Goal: Task Accomplishment & Management: Use online tool/utility

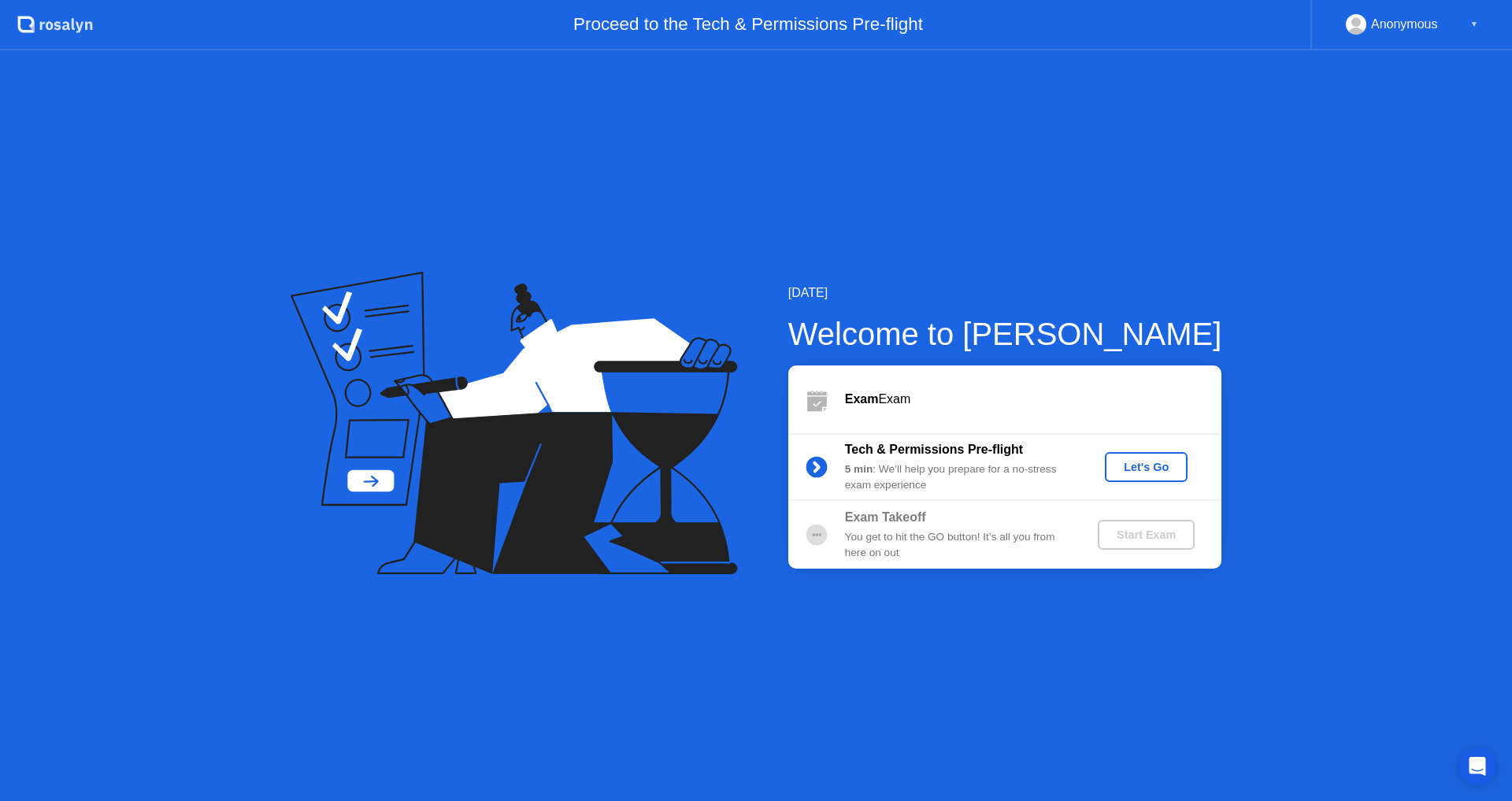
click at [1172, 467] on div "Let's Go" at bounding box center [1146, 467] width 70 height 13
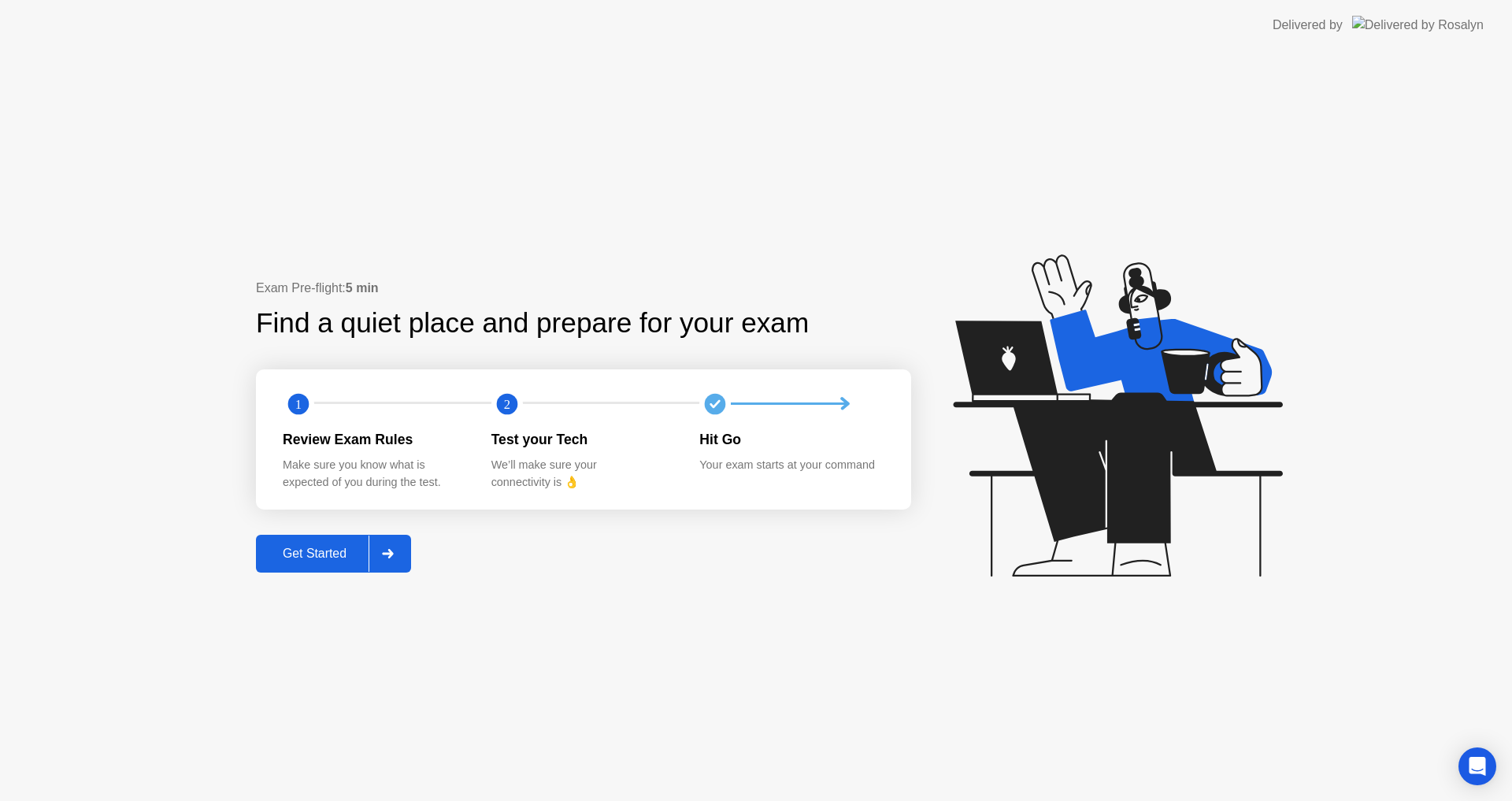
click at [313, 568] on button "Get Started" at bounding box center [333, 554] width 155 height 38
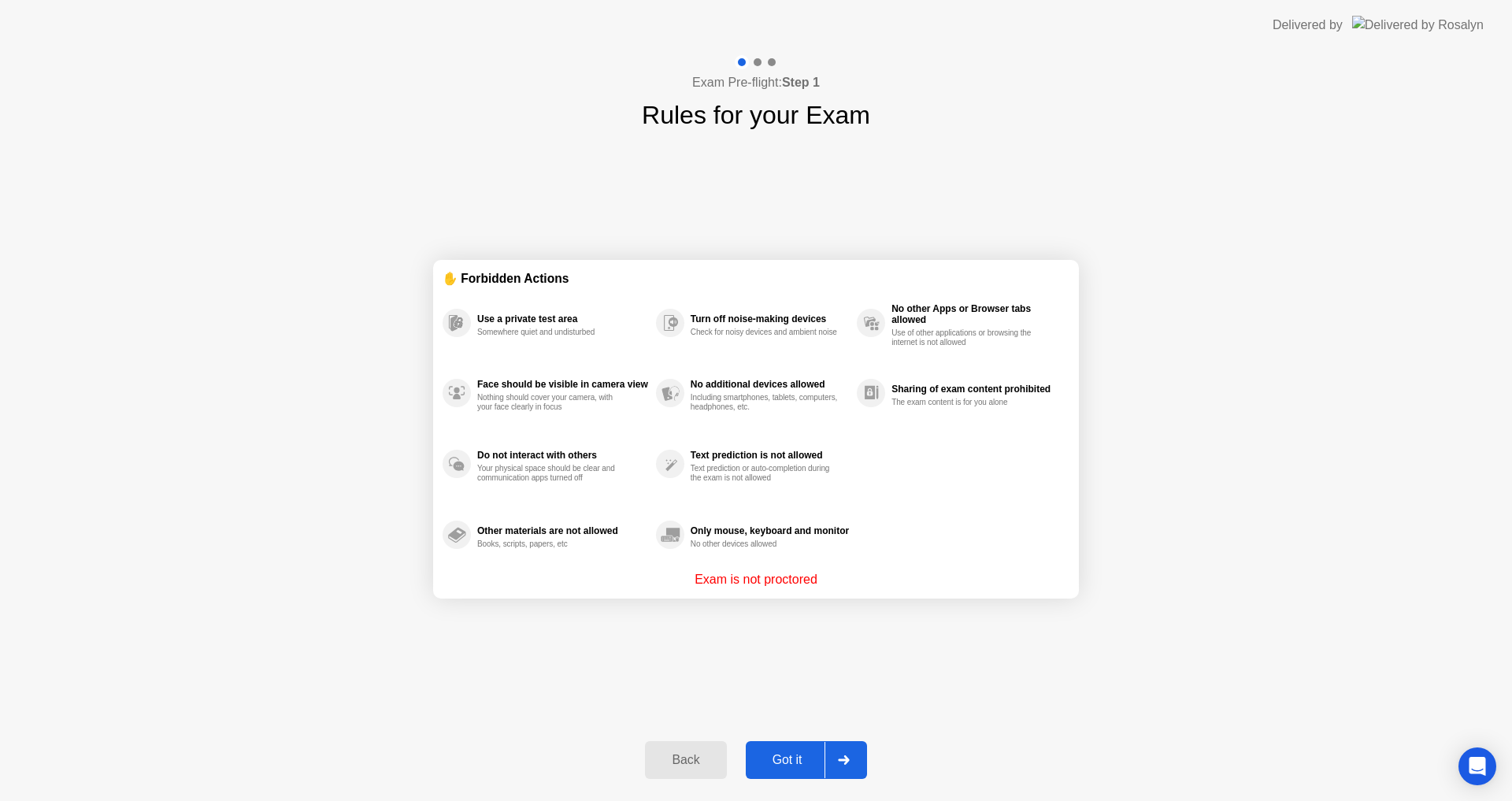
click at [804, 773] on button "Got it" at bounding box center [807, 760] width 122 height 38
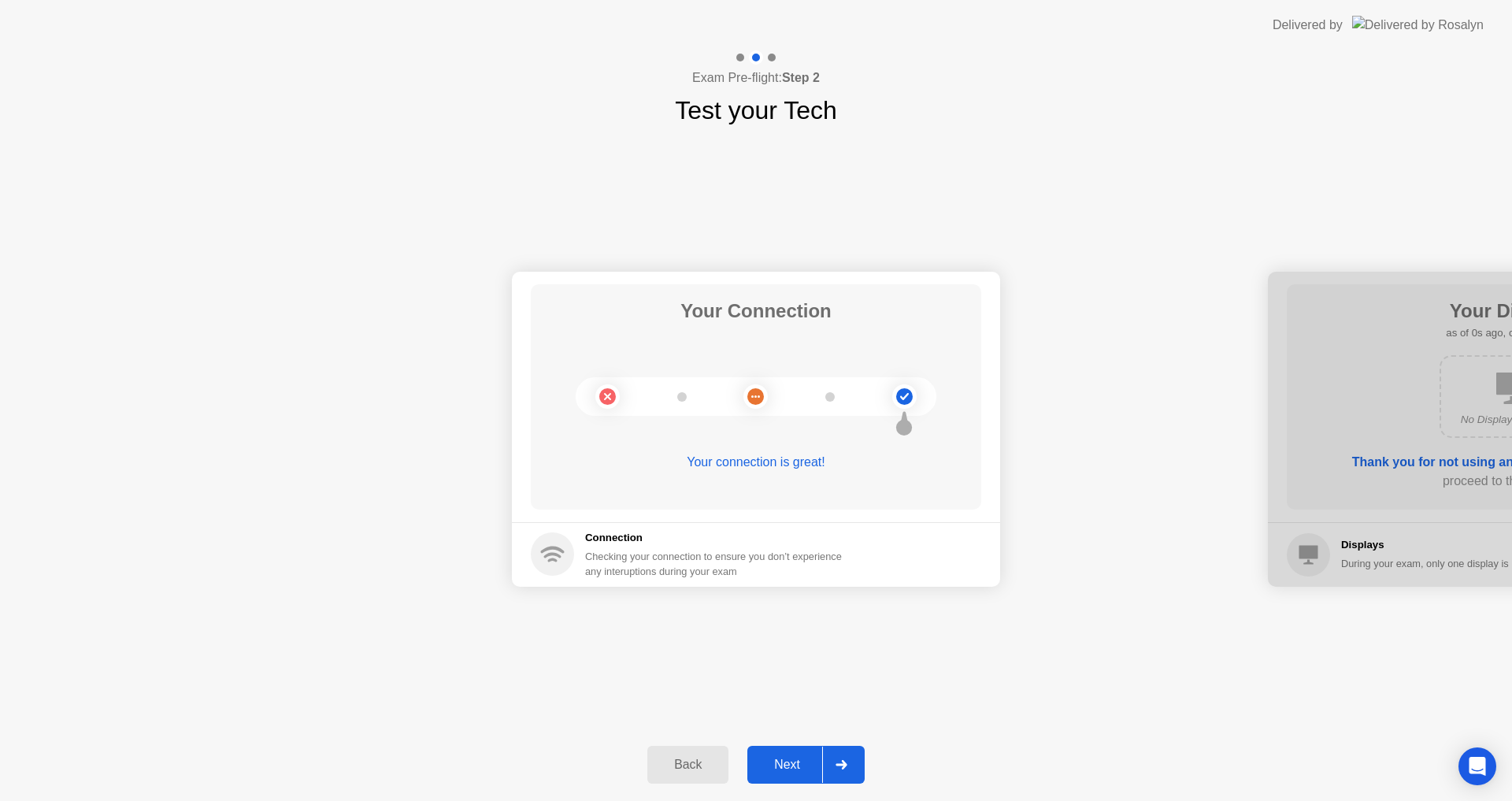
click at [787, 764] on div "Next" at bounding box center [787, 765] width 70 height 14
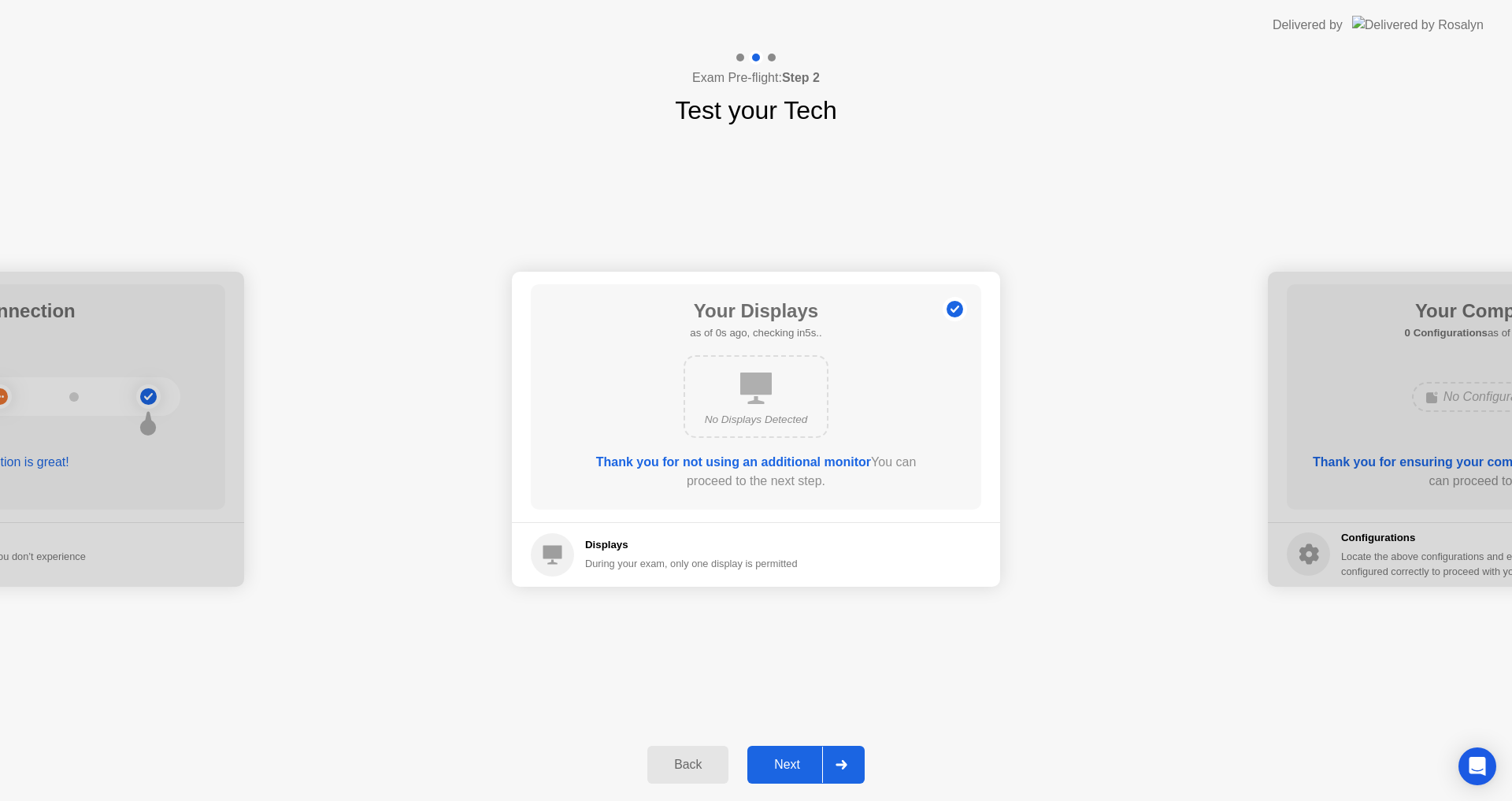
click at [787, 764] on div "Next" at bounding box center [787, 765] width 70 height 14
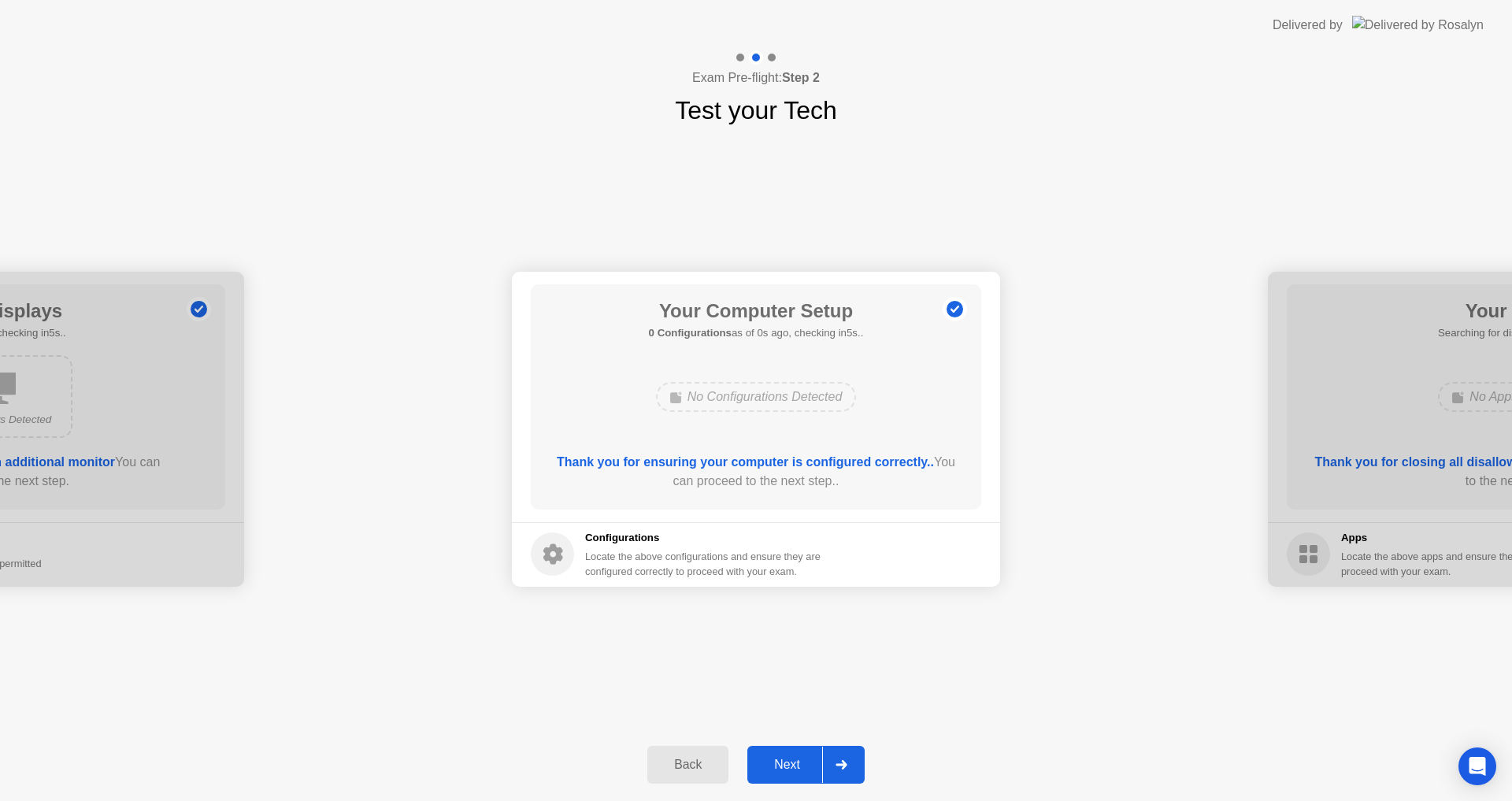
click at [787, 764] on div "Next" at bounding box center [787, 765] width 70 height 14
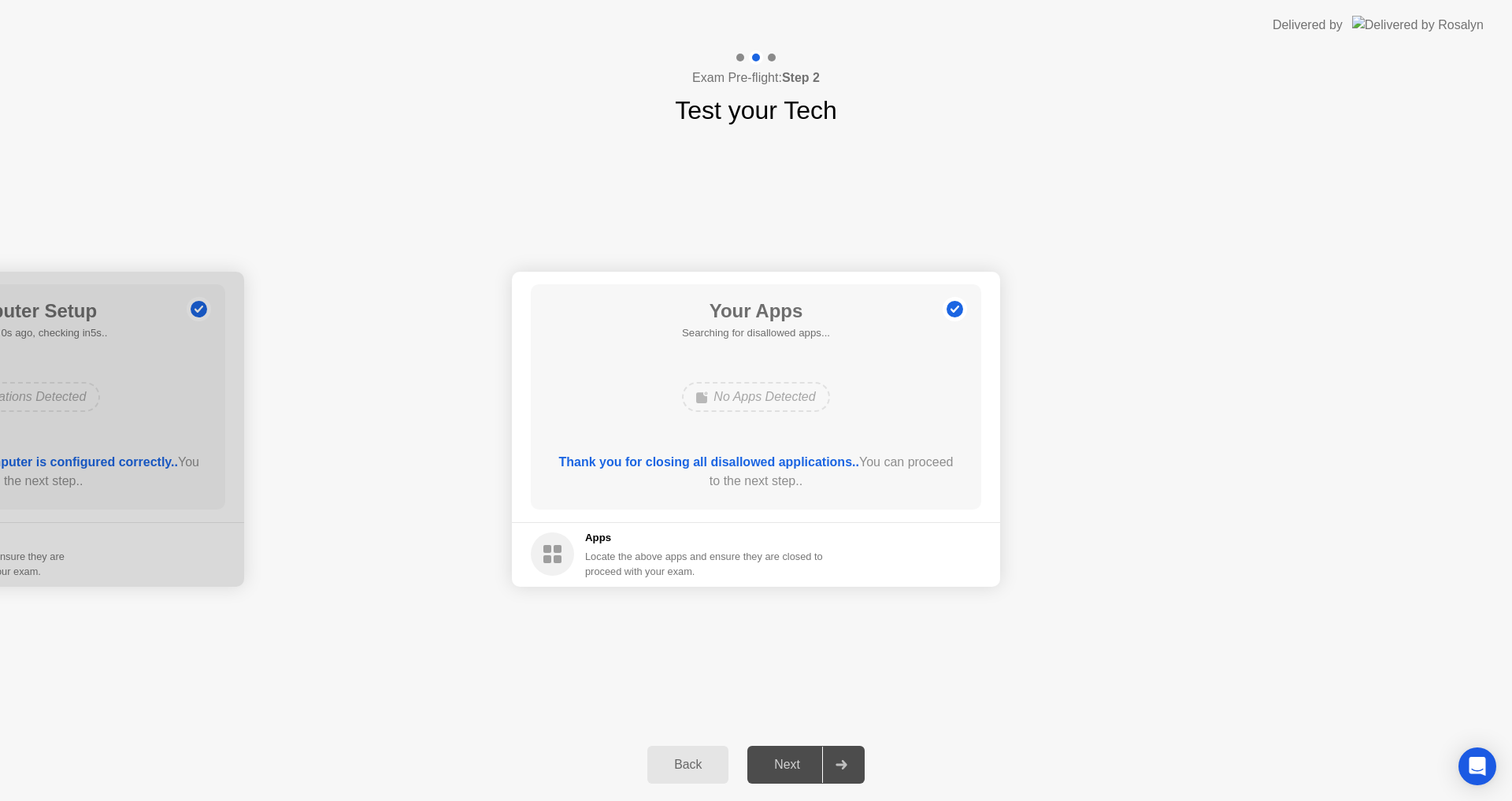
click at [787, 764] on div "Next" at bounding box center [787, 765] width 70 height 14
click at [936, 555] on div "Force Close..." at bounding box center [928, 555] width 96 height 13
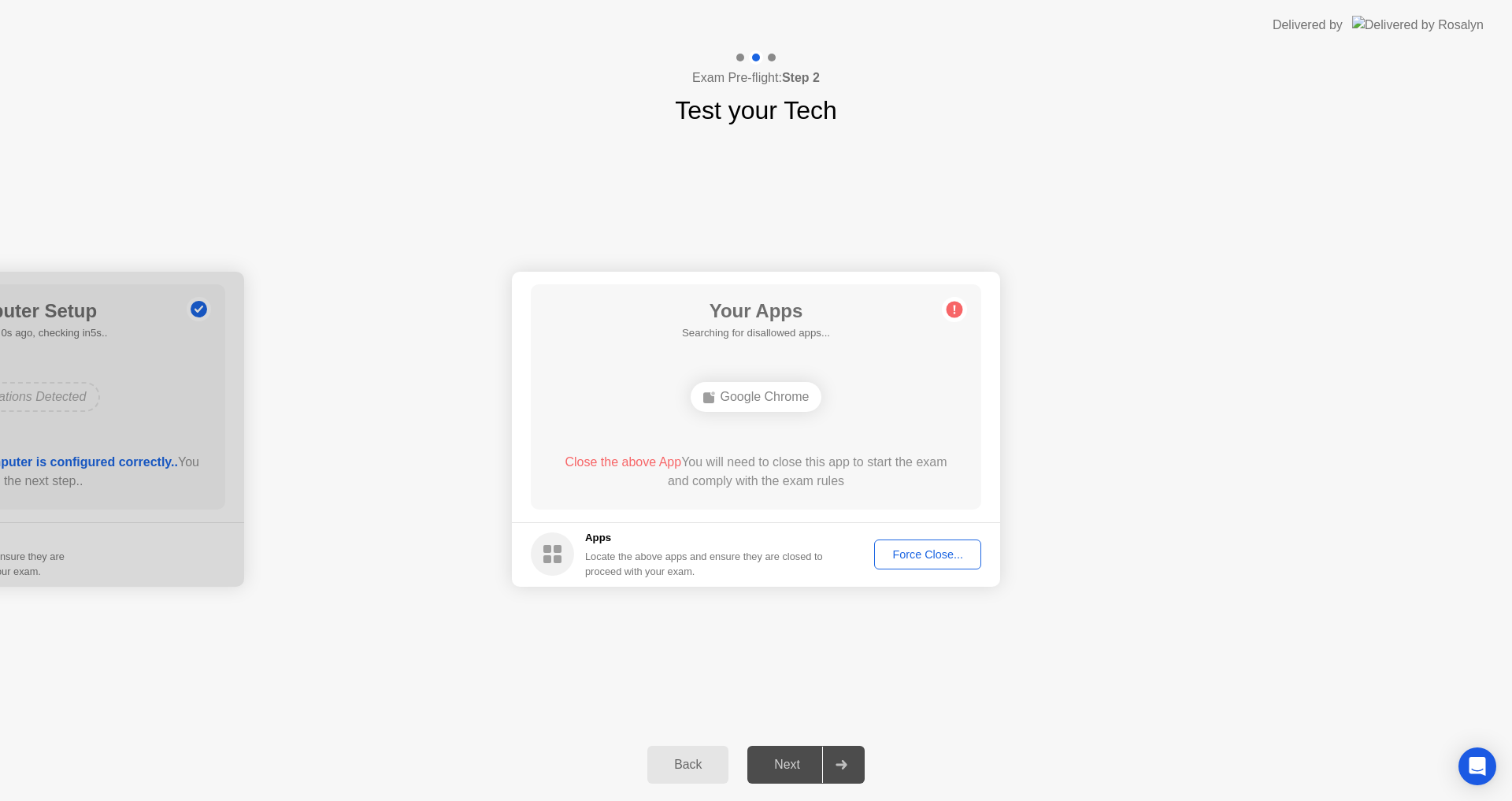
click at [961, 555] on div "Force Close..." at bounding box center [928, 555] width 96 height 13
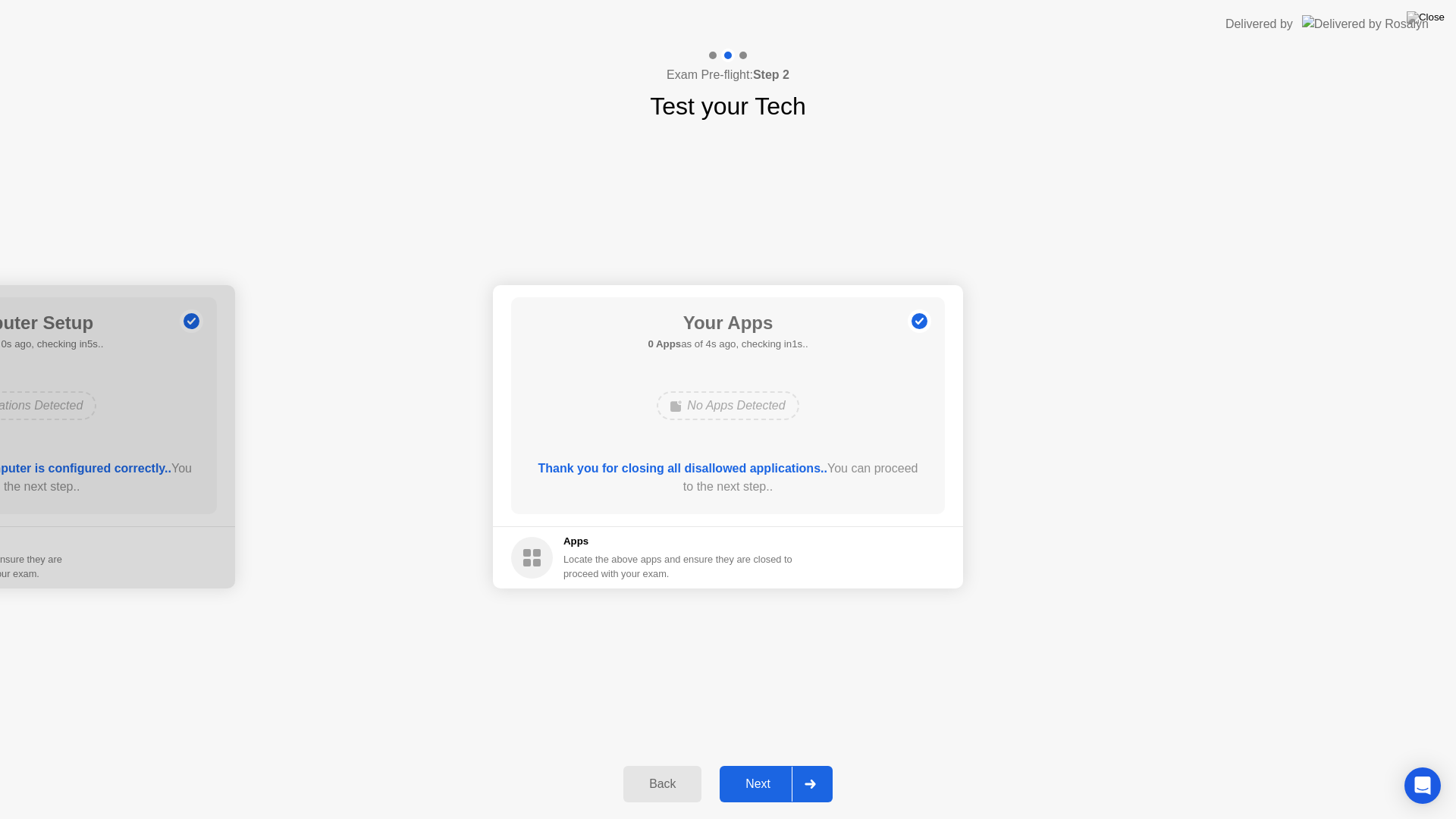
click at [756, 770] on div "Next" at bounding box center [758, 784] width 68 height 14
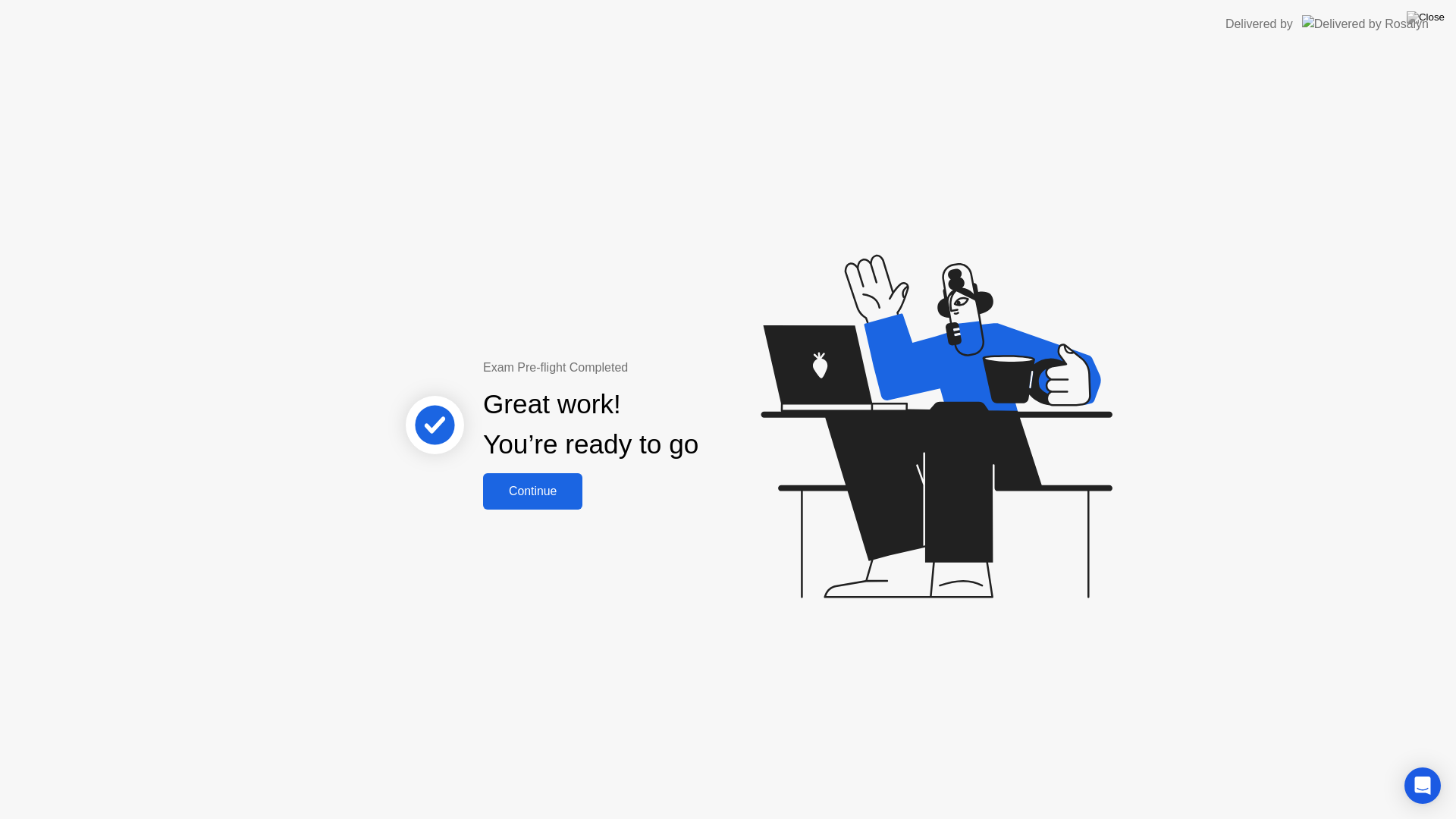
click at [540, 489] on div "Continue" at bounding box center [532, 491] width 91 height 14
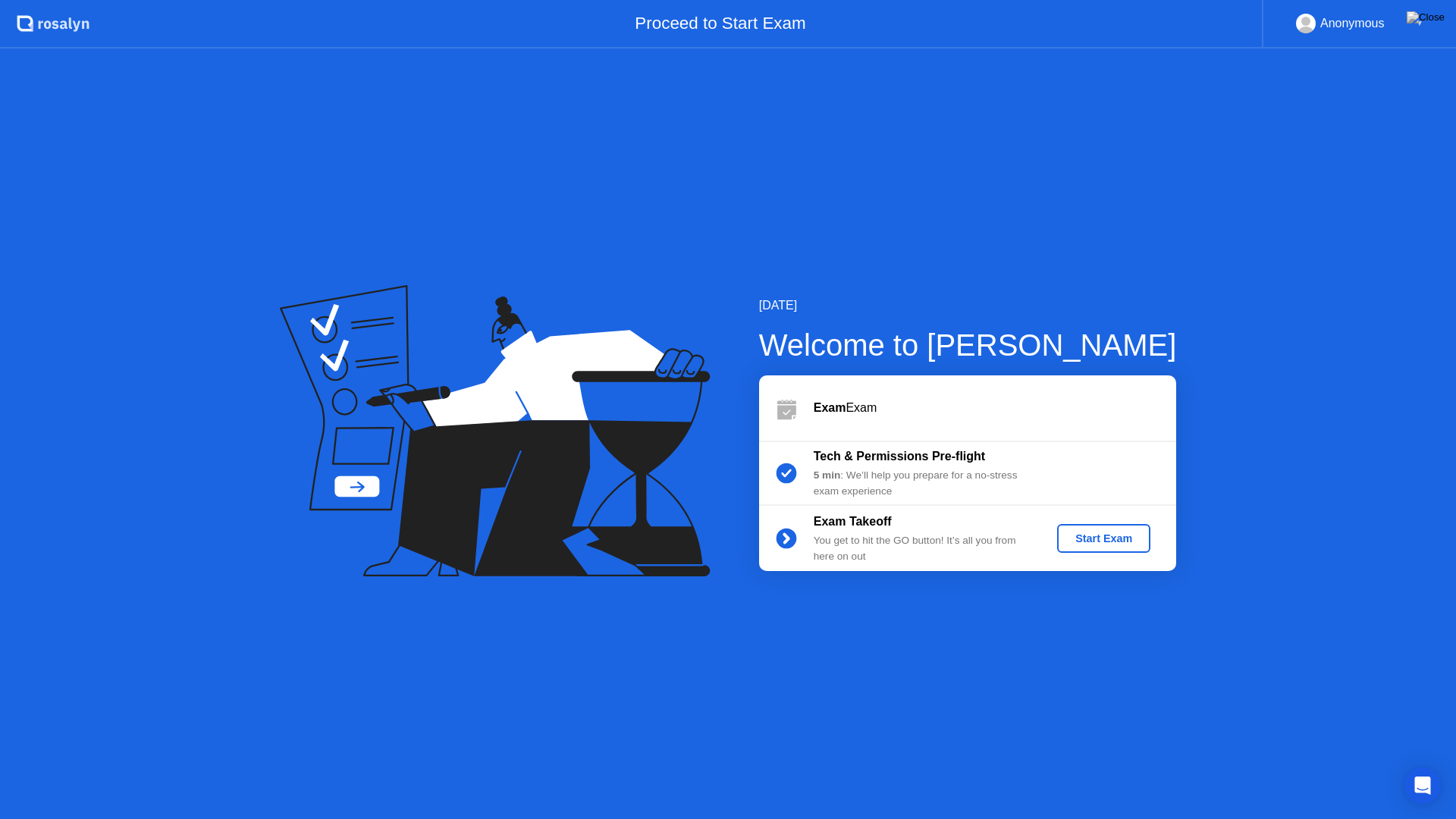
click at [1124, 542] on div "Start Exam" at bounding box center [1104, 538] width 81 height 12
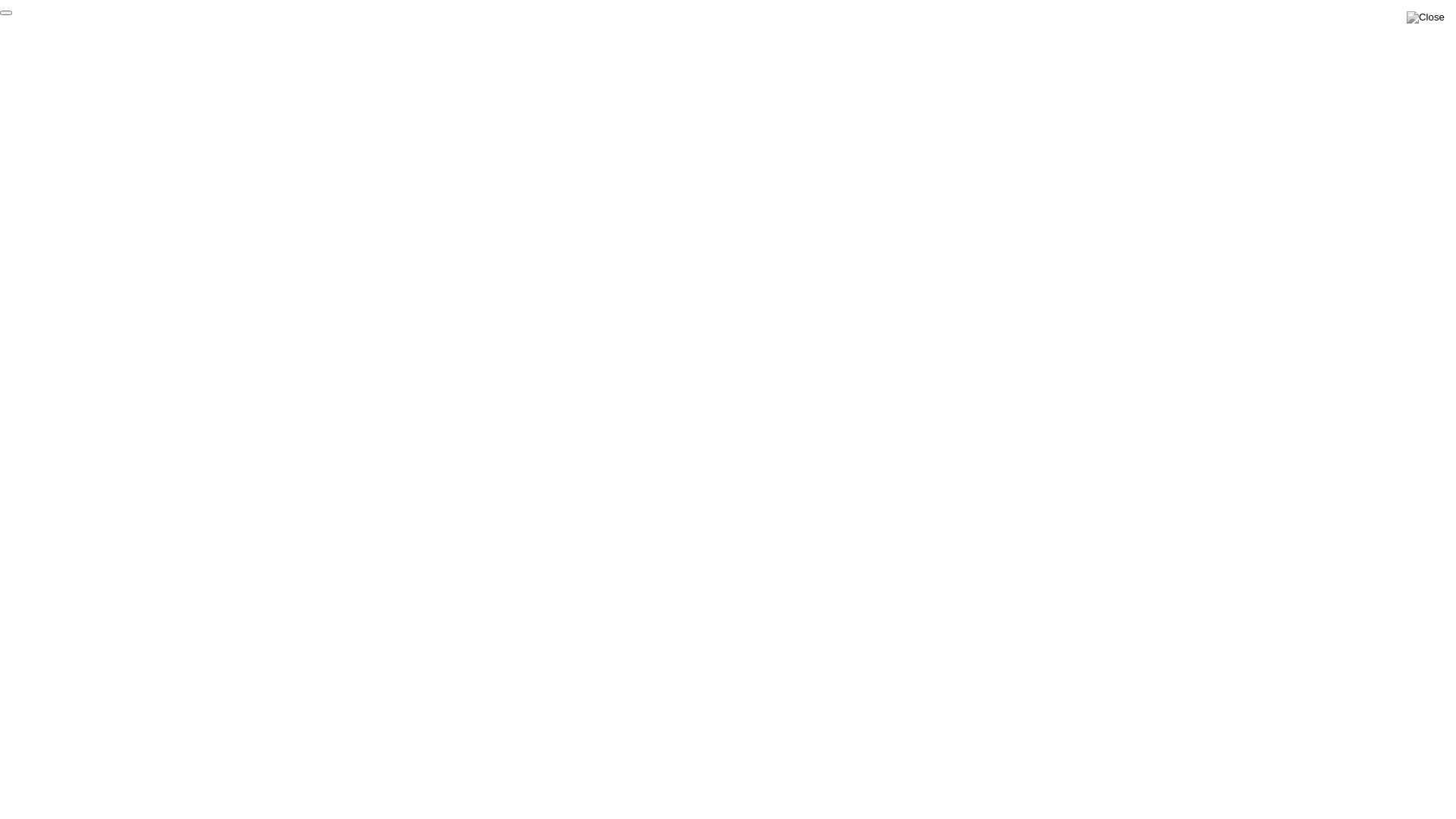
click at [12, 15] on button "End Proctoring Session" at bounding box center [6, 13] width 12 height 5
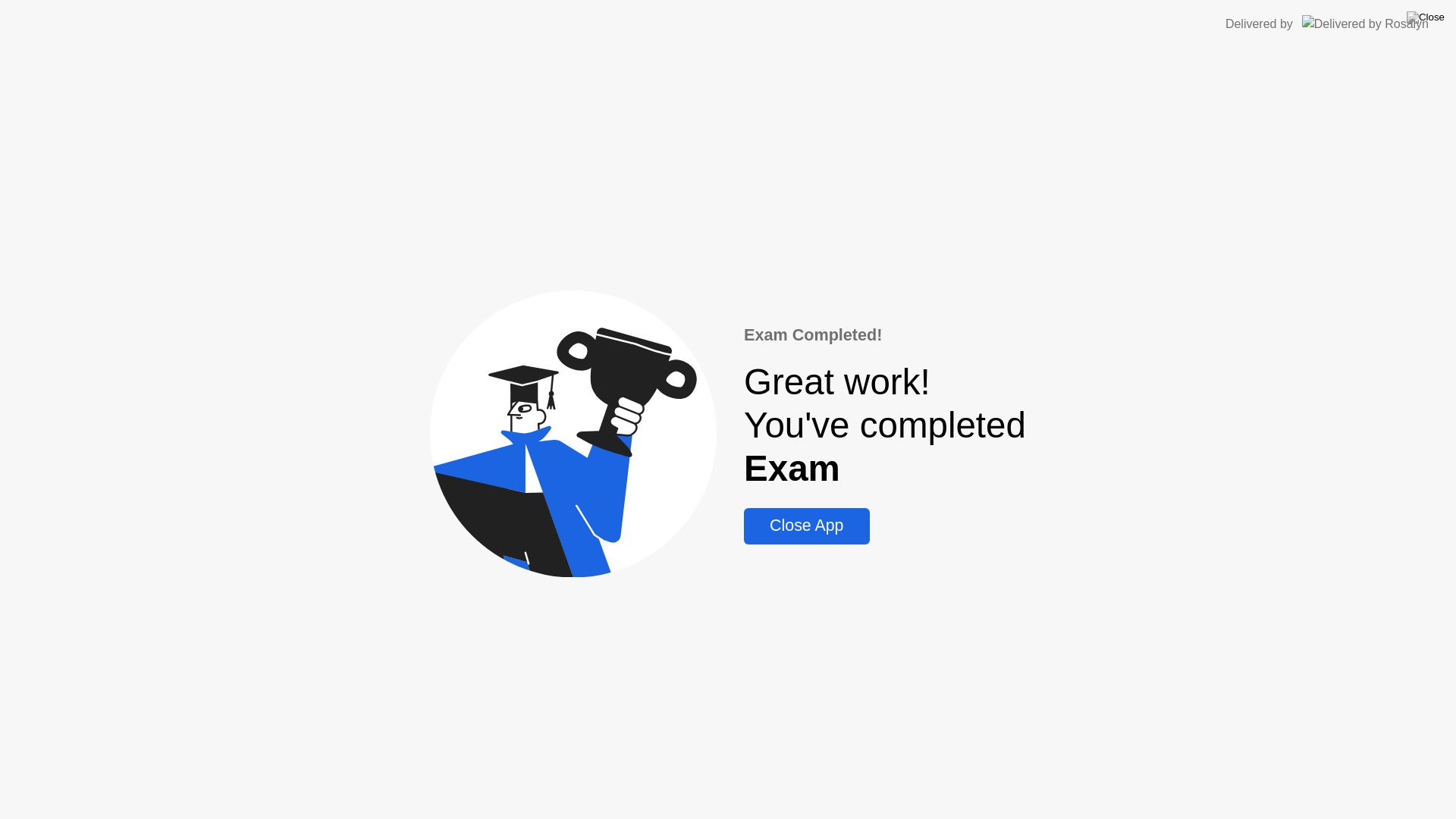
click at [845, 527] on div "Close App" at bounding box center [806, 525] width 116 height 19
